Goal: Task Accomplishment & Management: Manage account settings

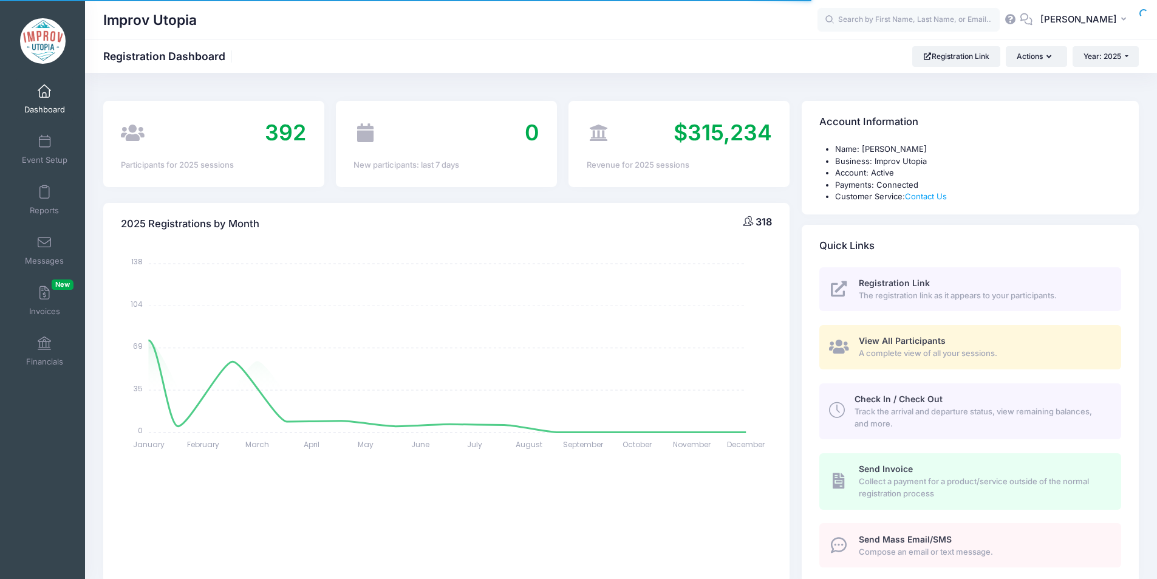
select select
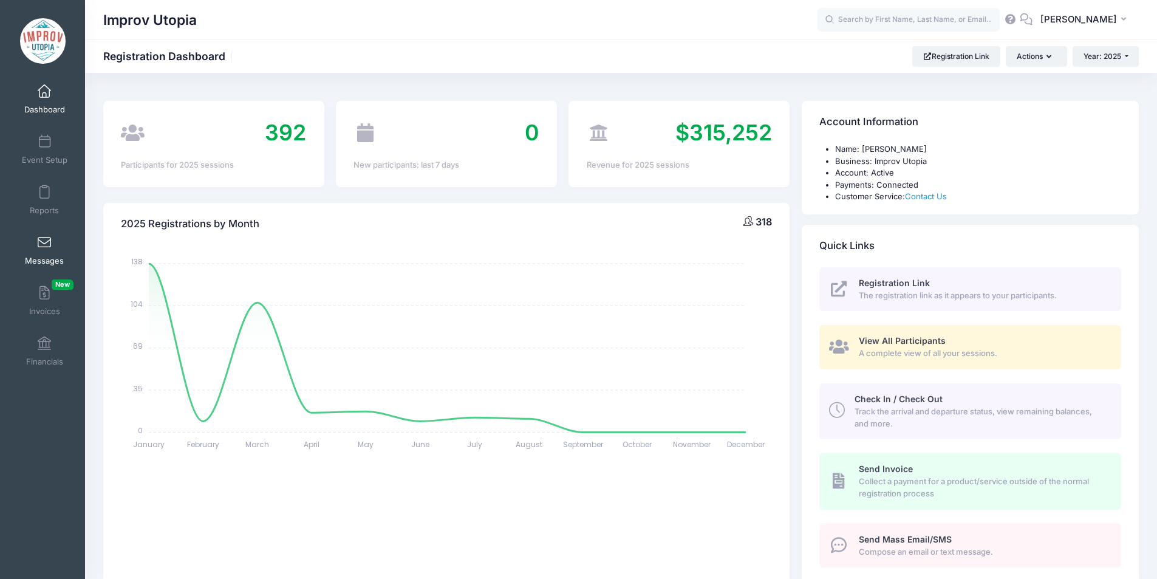
click at [44, 237] on span at bounding box center [44, 242] width 0 height 13
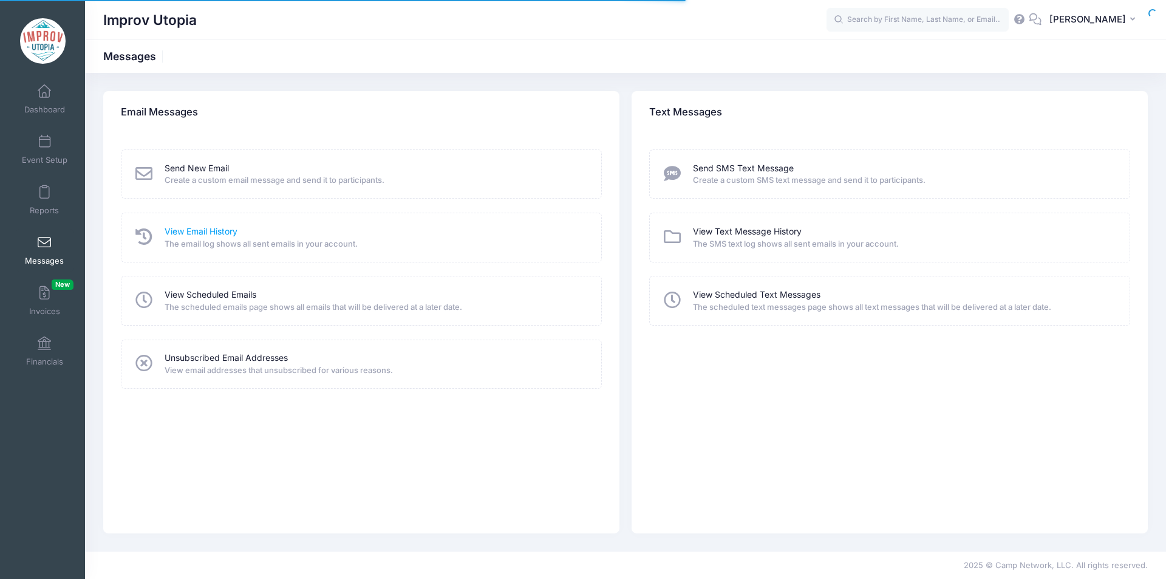
click at [205, 231] on link "View Email History" at bounding box center [201, 231] width 73 height 13
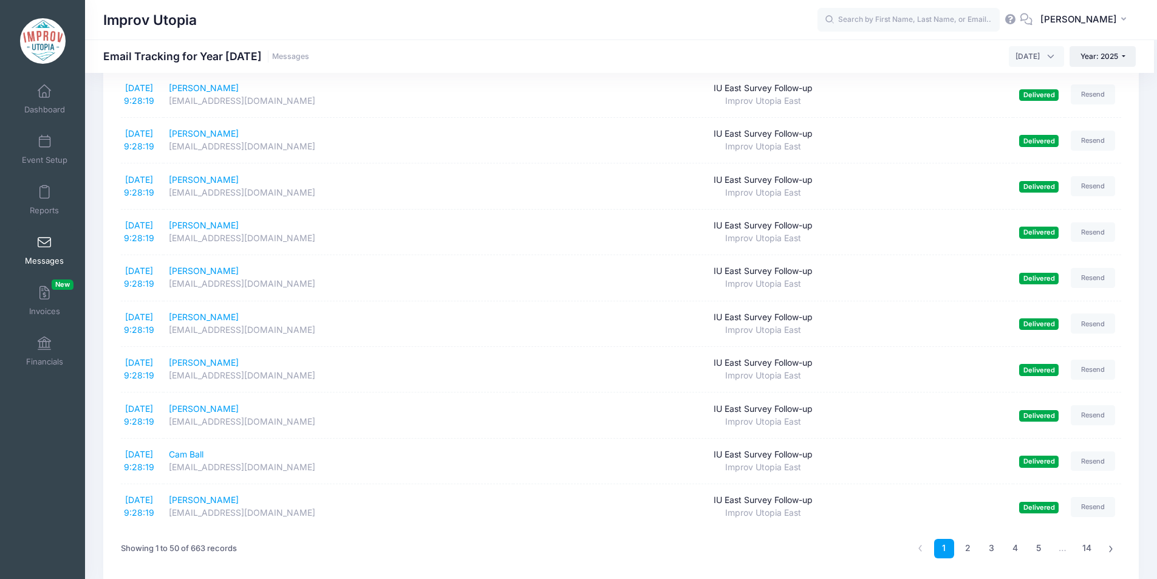
scroll to position [1970, 0]
